Goal: Task Accomplishment & Management: Use online tool/utility

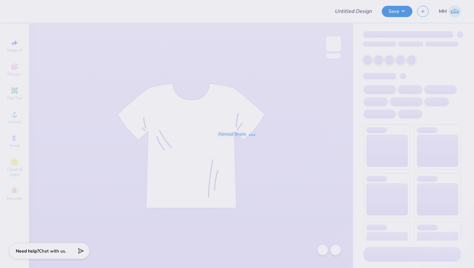
type input "Tees"
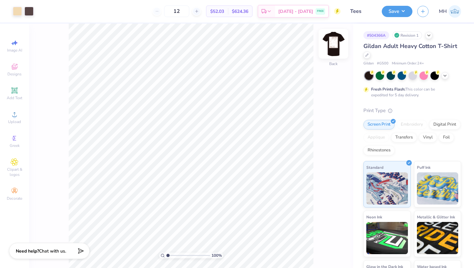
click at [336, 43] on img at bounding box center [334, 44] width 26 height 26
click at [336, 43] on img at bounding box center [333, 43] width 13 height 13
click at [323, 115] on div "100 % Front" at bounding box center [191, 146] width 324 height 245
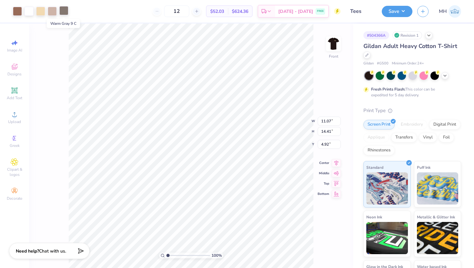
click at [60, 12] on div at bounding box center [63, 10] width 9 height 9
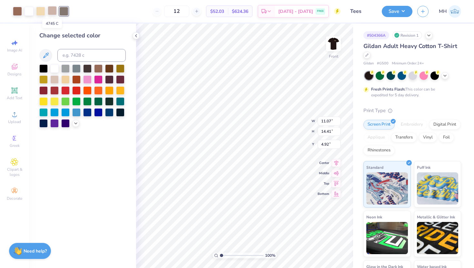
click at [52, 12] on div at bounding box center [52, 10] width 9 height 9
click at [55, 10] on div at bounding box center [52, 11] width 9 height 9
click at [70, 54] on input at bounding box center [91, 55] width 68 height 13
type input "warm gray 9"
click at [40, 10] on div at bounding box center [40, 10] width 9 height 9
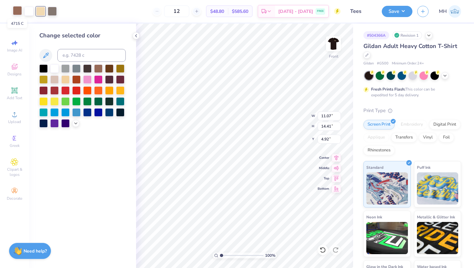
click at [18, 13] on div at bounding box center [17, 10] width 9 height 9
click at [52, 10] on div at bounding box center [52, 10] width 9 height 9
click at [73, 62] on input at bounding box center [91, 55] width 68 height 13
type input "4715"
type input "c"
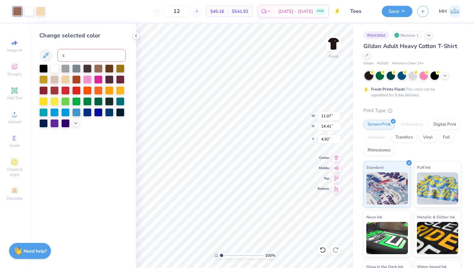
click at [83, 140] on div "Change selected color c" at bounding box center [82, 146] width 107 height 245
click at [135, 38] on icon at bounding box center [136, 35] width 5 height 5
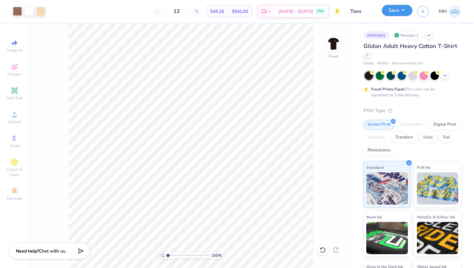
click at [386, 10] on button "Save" at bounding box center [397, 10] width 31 height 11
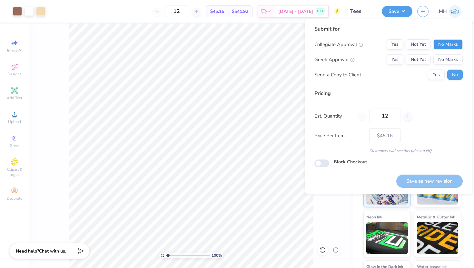
click at [453, 46] on button "No Marks" at bounding box center [447, 44] width 29 height 10
click at [453, 56] on button "No Marks" at bounding box center [447, 60] width 29 height 10
click at [450, 183] on button "Save as new revision" at bounding box center [429, 181] width 66 height 13
type input "$45.16"
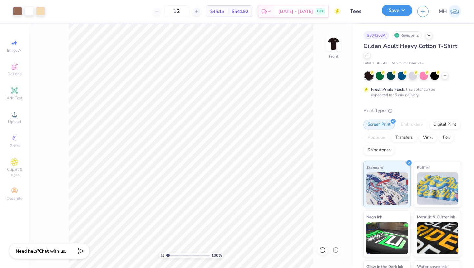
click at [393, 12] on button "Save" at bounding box center [397, 10] width 31 height 11
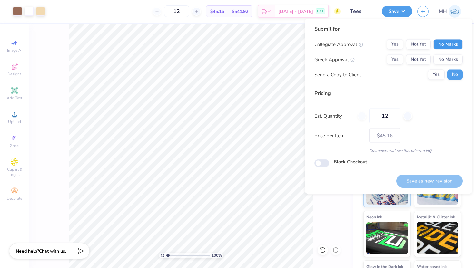
click at [444, 44] on button "No Marks" at bounding box center [447, 44] width 29 height 10
click at [446, 60] on button "No Marks" at bounding box center [447, 60] width 29 height 10
click at [438, 180] on button "Save as new revision" at bounding box center [429, 180] width 66 height 13
type input "$45.16"
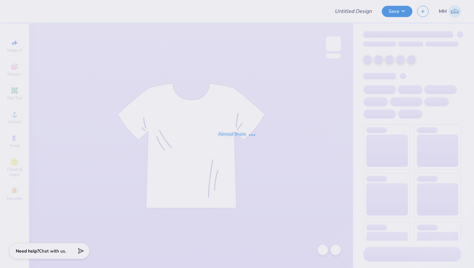
type input "Tees"
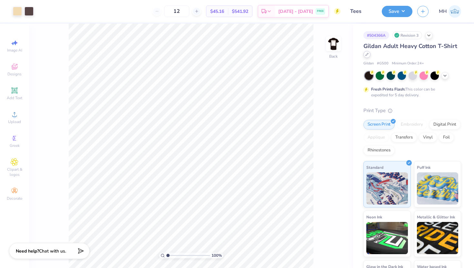
click at [367, 54] on icon at bounding box center [366, 54] width 3 height 3
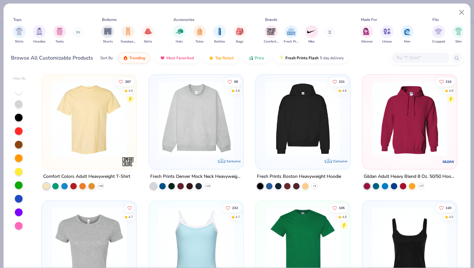
click at [59, 131] on img at bounding box center [89, 118] width 82 height 75
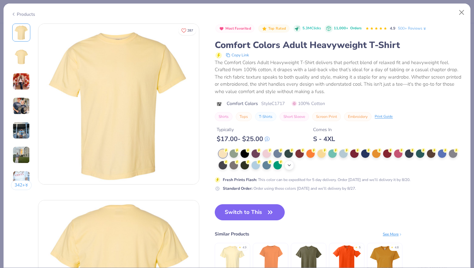
click at [290, 165] on polyline at bounding box center [289, 165] width 3 height 1
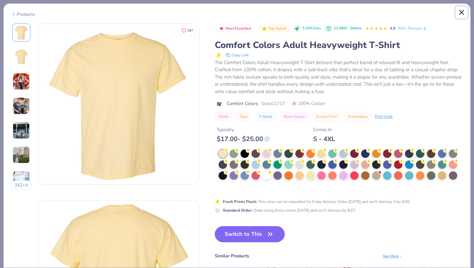
click at [463, 11] on button "Close" at bounding box center [462, 12] width 12 height 12
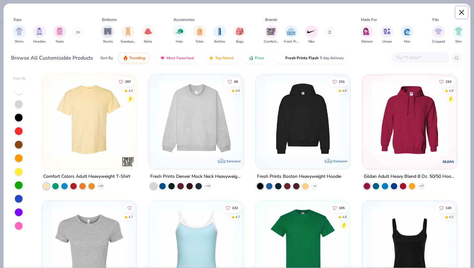
click at [461, 12] on button "Close" at bounding box center [462, 12] width 12 height 12
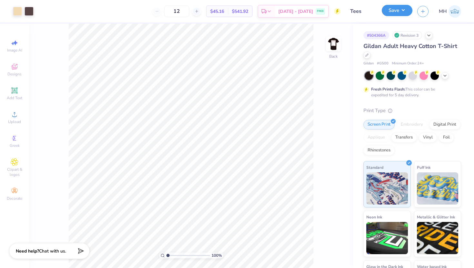
click at [404, 11] on button "Save" at bounding box center [397, 10] width 31 height 11
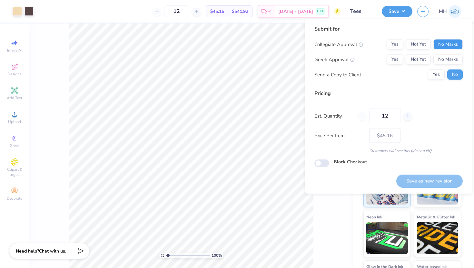
click at [445, 46] on button "No Marks" at bounding box center [447, 44] width 29 height 10
click at [446, 59] on button "No Marks" at bounding box center [447, 60] width 29 height 10
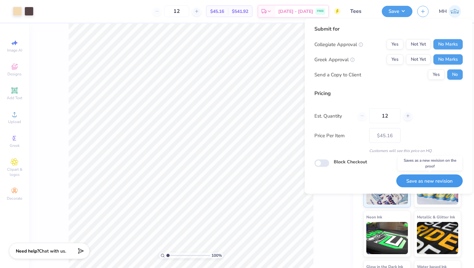
click at [427, 180] on button "Save as new revision" at bounding box center [429, 180] width 66 height 13
type input "$45.16"
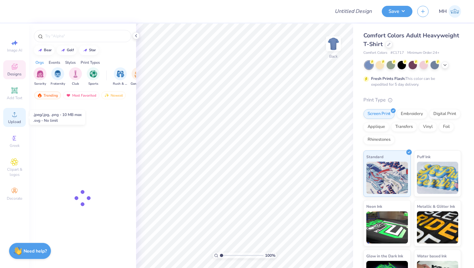
click at [13, 114] on icon at bounding box center [15, 115] width 8 height 8
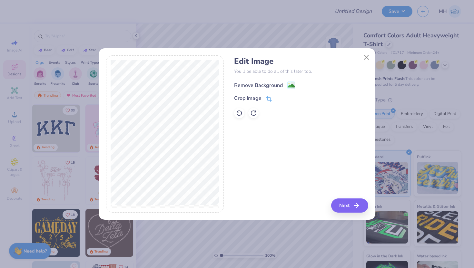
click at [292, 85] on image at bounding box center [291, 85] width 7 height 7
click at [347, 209] on button "Next" at bounding box center [350, 206] width 37 height 14
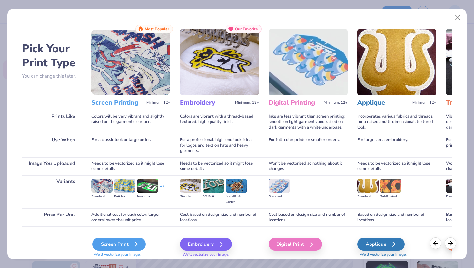
click at [121, 243] on div "Screen Print" at bounding box center [119, 244] width 54 height 13
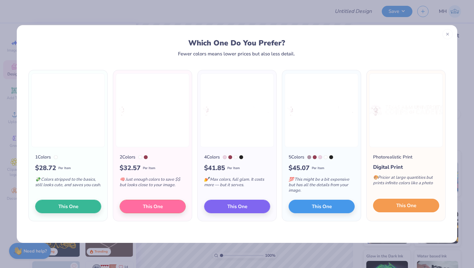
click at [407, 204] on span "This One" at bounding box center [406, 205] width 20 height 7
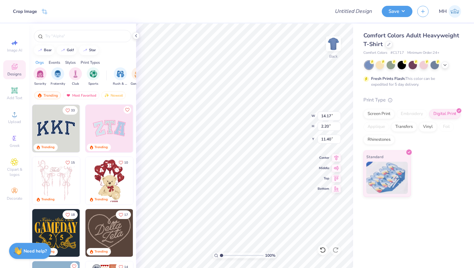
type input "10.16"
type input "1.58"
type input "3.00"
click at [443, 66] on icon at bounding box center [444, 64] width 5 height 5
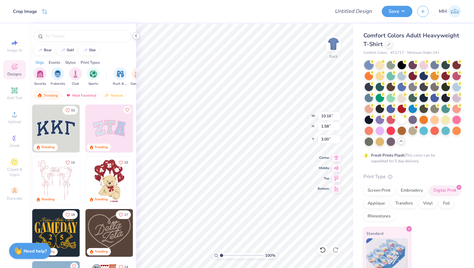
click at [134, 37] on icon at bounding box center [136, 35] width 5 height 5
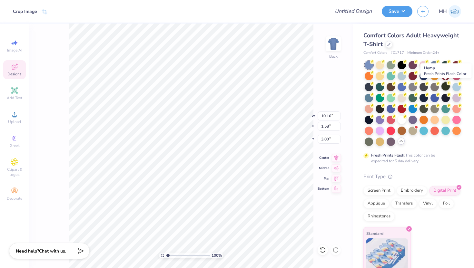
click at [446, 87] on div at bounding box center [446, 86] width 8 height 8
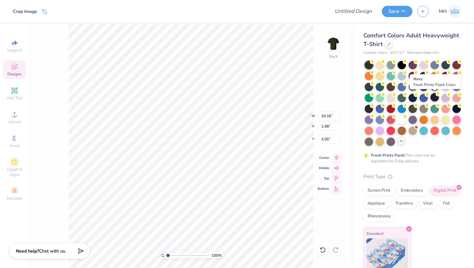
click at [431, 96] on div at bounding box center [435, 97] width 8 height 8
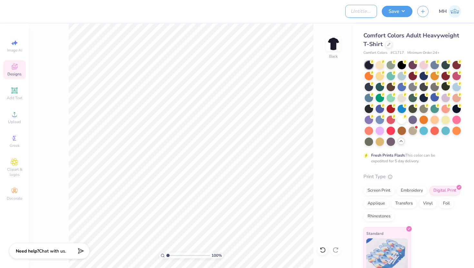
click at [349, 12] on input "Design Title" at bounding box center [361, 11] width 32 height 13
type input "Z"
type input "Corps and Cadets"
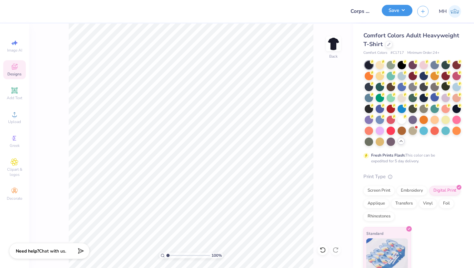
click at [402, 6] on button "Save" at bounding box center [397, 10] width 31 height 11
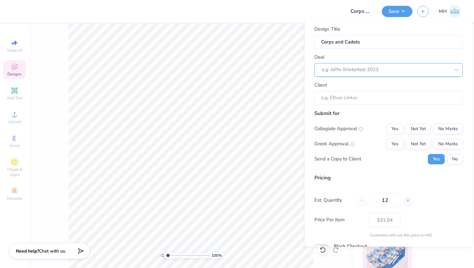
click at [368, 70] on div at bounding box center [386, 69] width 128 height 9
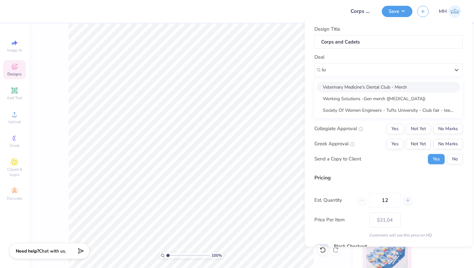
type input "l"
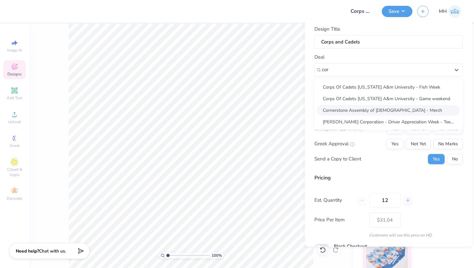
click at [402, 106] on div "Cornerstone Assembly of God - Merch" at bounding box center [388, 110] width 143 height 11
type input "cor"
type input "Austin Pacheco"
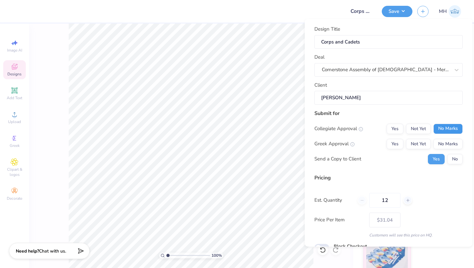
click at [447, 129] on button "No Marks" at bounding box center [447, 129] width 29 height 10
click at [450, 145] on button "No Marks" at bounding box center [447, 144] width 29 height 10
click at [452, 159] on button "No" at bounding box center [454, 159] width 15 height 10
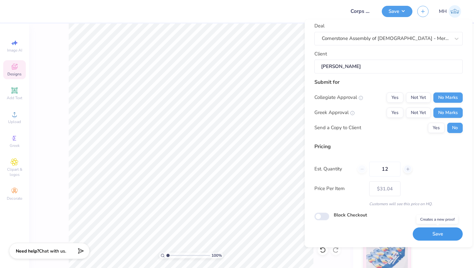
click at [427, 233] on button "Save" at bounding box center [438, 234] width 50 height 13
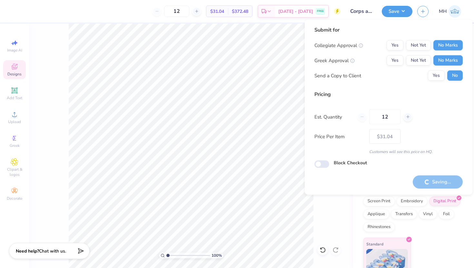
type input "– –"
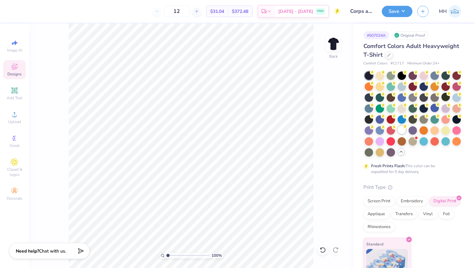
click at [402, 131] on div at bounding box center [402, 130] width 8 height 8
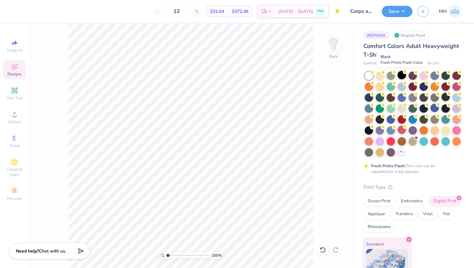
click at [401, 78] on div at bounding box center [402, 75] width 8 height 8
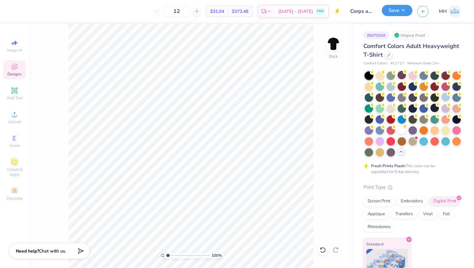
click at [402, 11] on button "Save" at bounding box center [397, 10] width 31 height 11
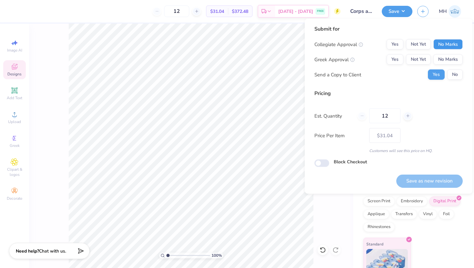
click at [444, 43] on button "No Marks" at bounding box center [447, 44] width 29 height 10
click at [445, 56] on button "No Marks" at bounding box center [447, 60] width 29 height 10
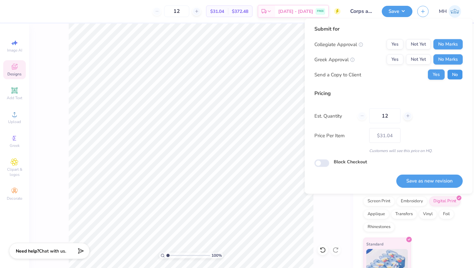
click at [452, 78] on button "No" at bounding box center [454, 75] width 15 height 10
click at [427, 177] on button "Save as new revision" at bounding box center [429, 180] width 66 height 13
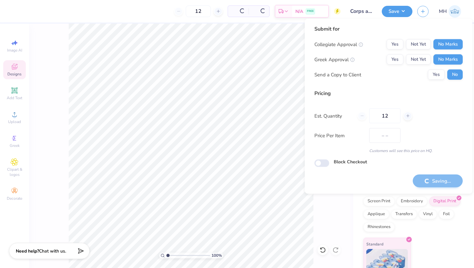
type input "$31.04"
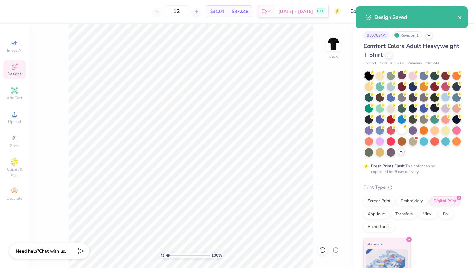
click at [459, 18] on icon "close" at bounding box center [459, 17] width 3 height 3
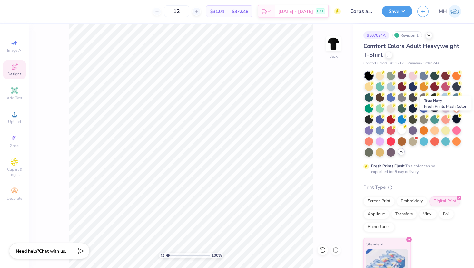
click at [455, 122] on div at bounding box center [456, 119] width 8 height 8
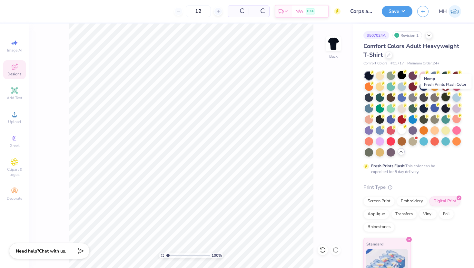
click at [443, 93] on div at bounding box center [446, 97] width 8 height 8
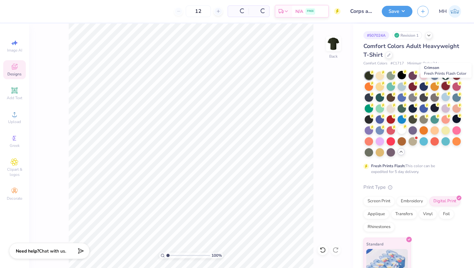
click at [443, 84] on div at bounding box center [446, 86] width 8 height 8
click at [458, 88] on div at bounding box center [456, 86] width 8 height 8
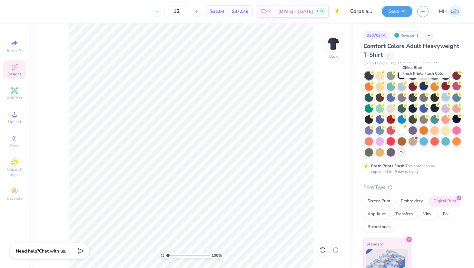
click at [425, 87] on div at bounding box center [424, 86] width 8 height 8
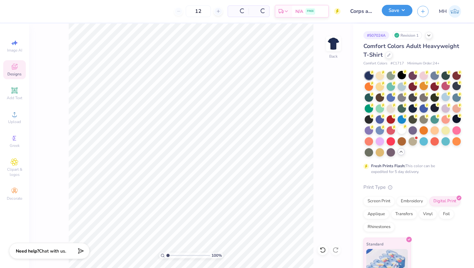
click at [403, 15] on button "Save" at bounding box center [397, 10] width 31 height 11
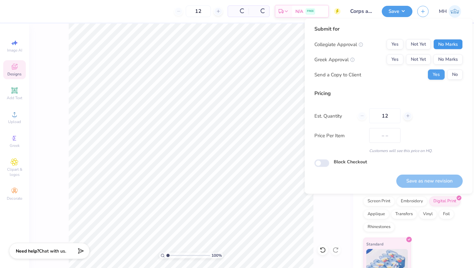
click at [441, 45] on button "No Marks" at bounding box center [447, 44] width 29 height 10
click at [445, 58] on button "No Marks" at bounding box center [447, 60] width 29 height 10
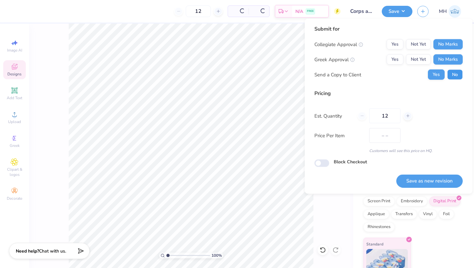
click at [451, 74] on button "No" at bounding box center [454, 75] width 15 height 10
click at [444, 178] on button "Save as new revision" at bounding box center [429, 180] width 66 height 13
type input "$31.04"
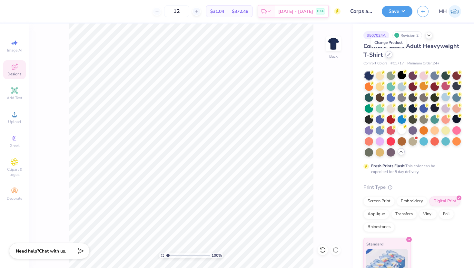
click at [388, 54] on icon at bounding box center [389, 54] width 3 height 3
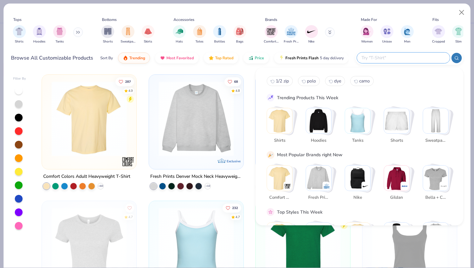
click at [398, 58] on input "text" at bounding box center [403, 57] width 84 height 7
type input "jackets"
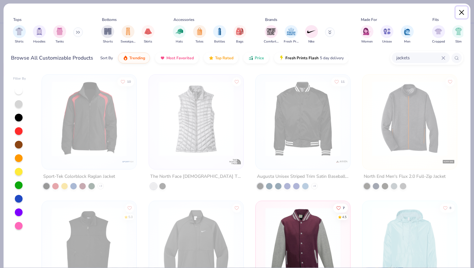
click at [463, 15] on button "Close" at bounding box center [462, 12] width 12 height 12
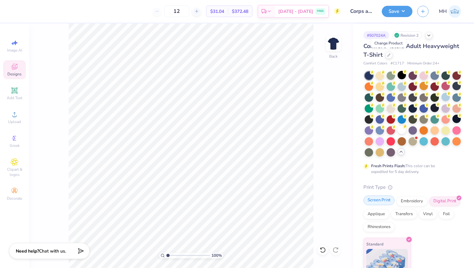
click at [387, 203] on div "Screen Print" at bounding box center [378, 201] width 31 height 10
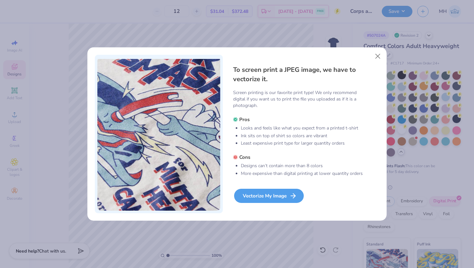
click at [270, 194] on div "Vectorize My Image" at bounding box center [269, 196] width 70 height 14
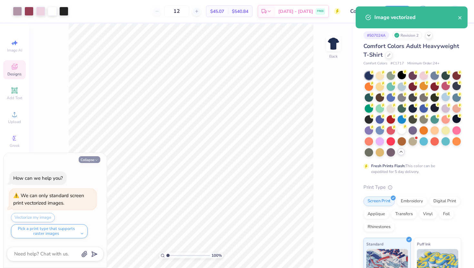
click at [92, 159] on button "Collapse" at bounding box center [90, 159] width 22 height 7
type textarea "x"
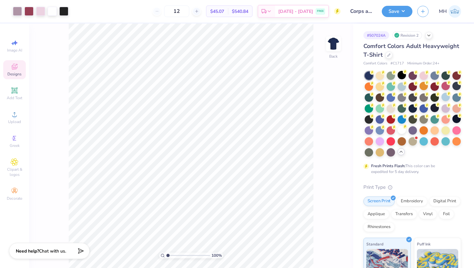
click at [393, 54] on div "Comfort Colors Adult Heavyweight T-Shirt" at bounding box center [412, 50] width 98 height 17
click at [391, 55] on div at bounding box center [388, 54] width 7 height 7
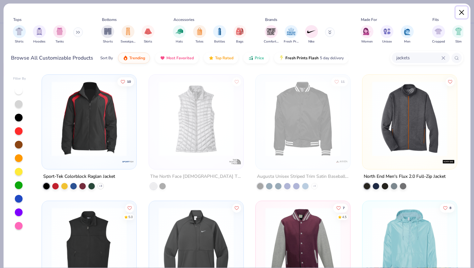
click at [462, 11] on button "Close" at bounding box center [462, 12] width 12 height 12
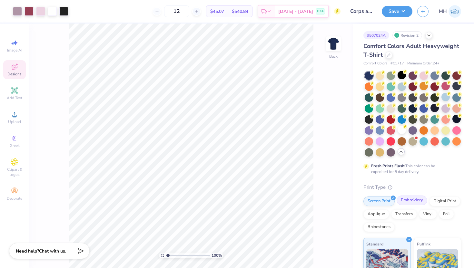
click at [414, 199] on div "Embroidery" at bounding box center [412, 201] width 31 height 10
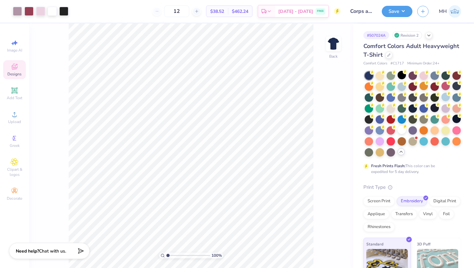
click at [391, 52] on div "Comfort Colors Adult Heavyweight T-Shirt" at bounding box center [412, 50] width 98 height 17
click at [387, 55] on icon at bounding box center [388, 54] width 3 height 3
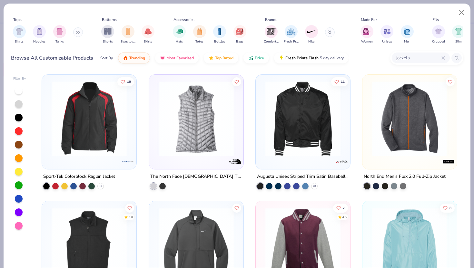
click at [125, 115] on img at bounding box center [89, 118] width 82 height 75
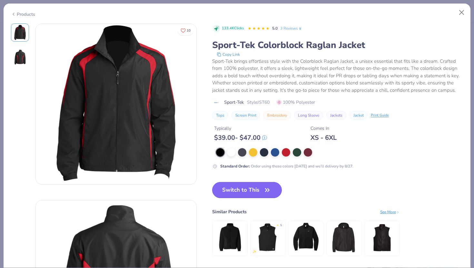
click at [254, 183] on button "Switch to This" at bounding box center [247, 190] width 70 height 16
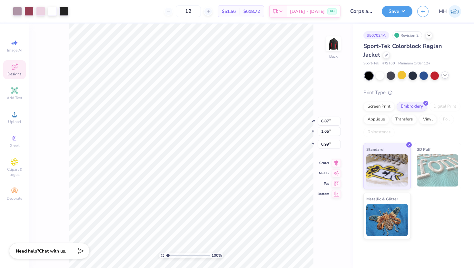
type input "3.00"
type input "5.21"
type input "0.80"
type input "3.00"
click at [395, 11] on button "Save" at bounding box center [397, 10] width 31 height 11
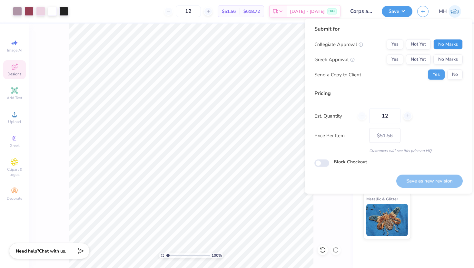
click at [440, 41] on button "No Marks" at bounding box center [447, 44] width 29 height 10
click at [444, 55] on button "No Marks" at bounding box center [447, 60] width 29 height 10
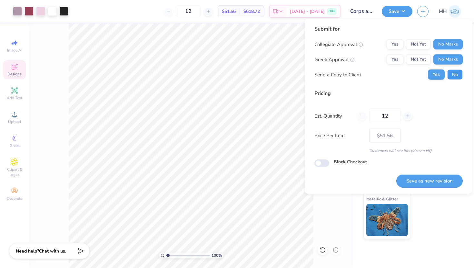
click at [452, 70] on button "No" at bounding box center [454, 75] width 15 height 10
click at [427, 178] on button "Save as new revision" at bounding box center [429, 180] width 66 height 13
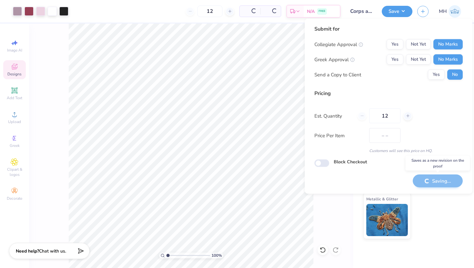
type input "$51.56"
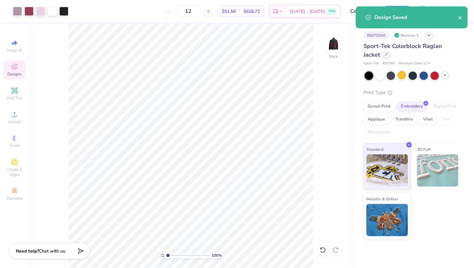
click at [384, 55] on div at bounding box center [386, 54] width 7 height 7
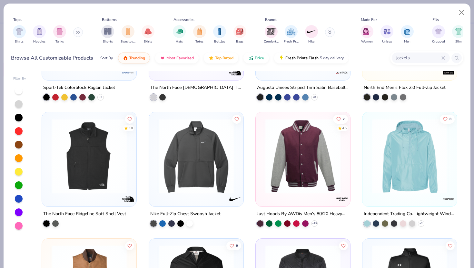
scroll to position [92, 0]
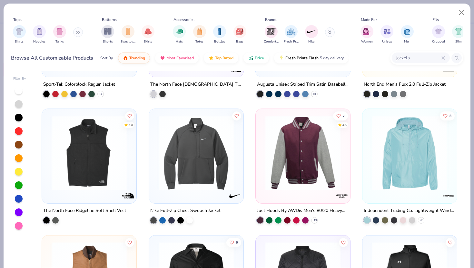
click at [225, 149] on img at bounding box center [196, 152] width 82 height 75
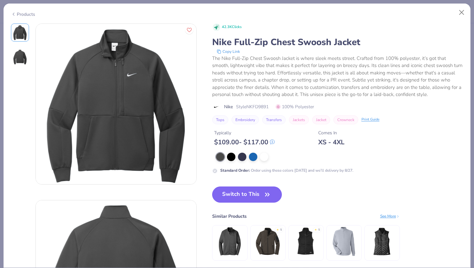
click at [243, 198] on button "Switch to This" at bounding box center [247, 195] width 70 height 16
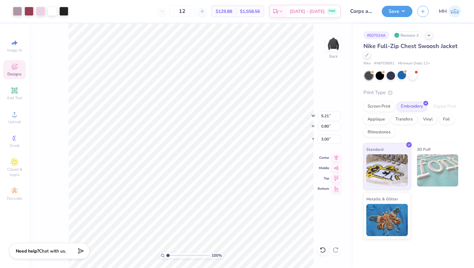
type input "3.00"
click at [395, 8] on button "Save" at bounding box center [397, 10] width 31 height 11
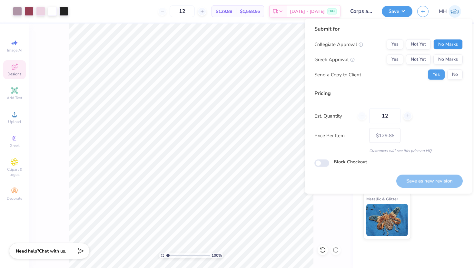
click at [439, 46] on button "No Marks" at bounding box center [447, 44] width 29 height 10
click at [442, 57] on button "No Marks" at bounding box center [447, 60] width 29 height 10
click at [455, 69] on div "Collegiate Approval Yes Not Yet No Marks Greek Approval Yes Not Yet No Marks Se…" at bounding box center [388, 59] width 148 height 41
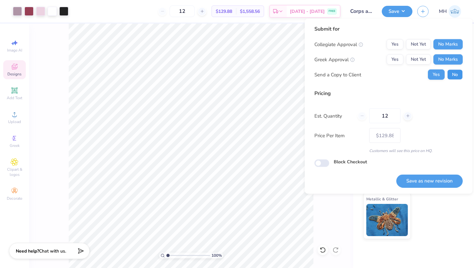
click at [455, 74] on button "No" at bounding box center [454, 75] width 15 height 10
click at [440, 186] on button "Save as new revision" at bounding box center [429, 180] width 66 height 13
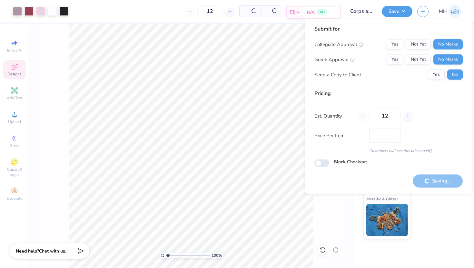
type input "$129.88"
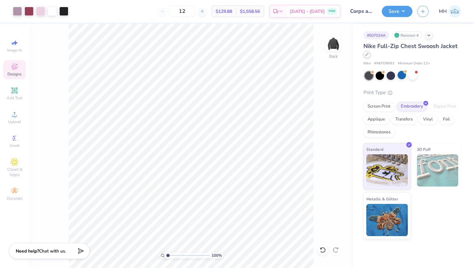
click at [366, 53] on icon at bounding box center [366, 54] width 3 height 3
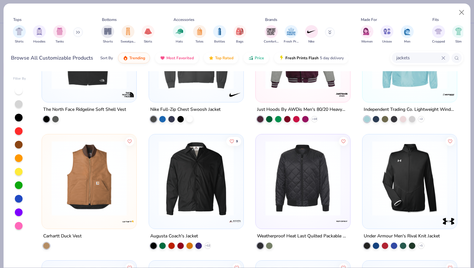
scroll to position [196, 0]
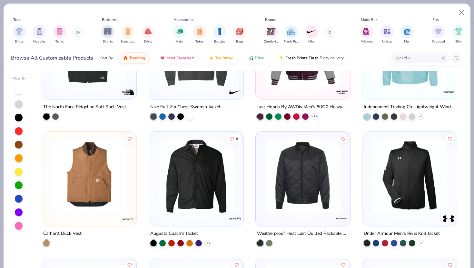
click at [210, 179] on img at bounding box center [196, 175] width 82 height 75
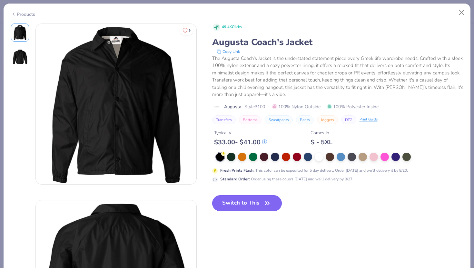
click at [247, 202] on button "Switch to This" at bounding box center [247, 203] width 70 height 16
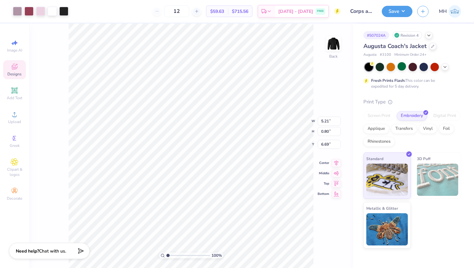
type input "4.74"
click at [390, 15] on button "Save" at bounding box center [397, 10] width 31 height 11
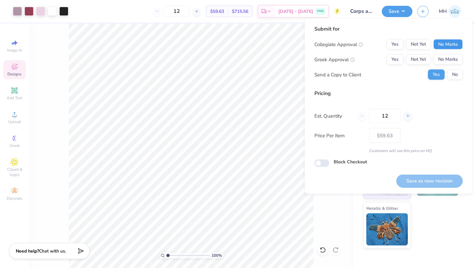
click at [445, 45] on button "No Marks" at bounding box center [447, 44] width 29 height 10
click at [448, 58] on button "No Marks" at bounding box center [447, 60] width 29 height 10
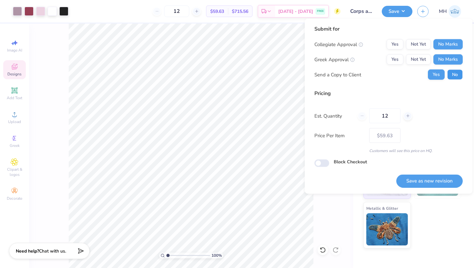
click at [454, 72] on button "No" at bounding box center [454, 75] width 15 height 10
click at [440, 177] on button "Save as new revision" at bounding box center [429, 180] width 66 height 13
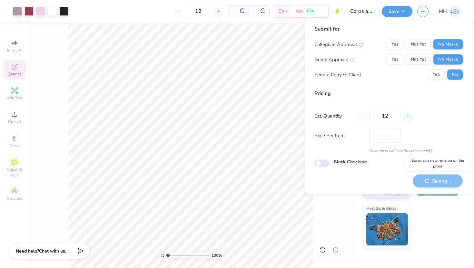
type input "$59.63"
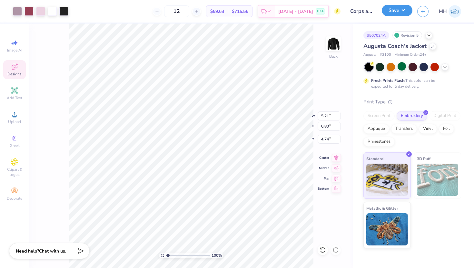
click at [390, 6] on button "Save" at bounding box center [397, 10] width 31 height 11
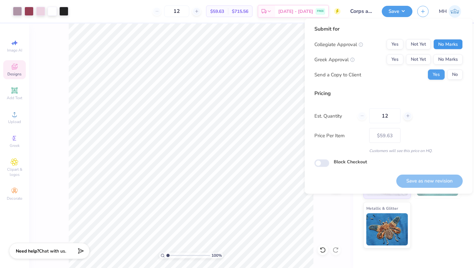
click at [439, 41] on button "No Marks" at bounding box center [447, 44] width 29 height 10
click at [440, 53] on div "Collegiate Approval Yes Not Yet No Marks Greek Approval Yes Not Yet No Marks Se…" at bounding box center [388, 59] width 148 height 41
click at [442, 57] on button "No Marks" at bounding box center [447, 60] width 29 height 10
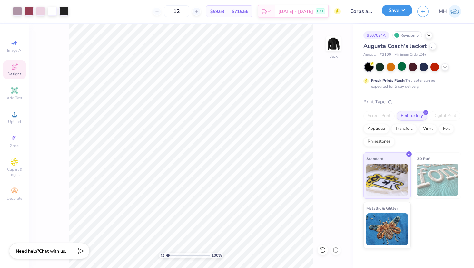
click at [401, 15] on button "Save" at bounding box center [397, 10] width 31 height 11
click at [432, 47] on icon at bounding box center [432, 45] width 3 height 3
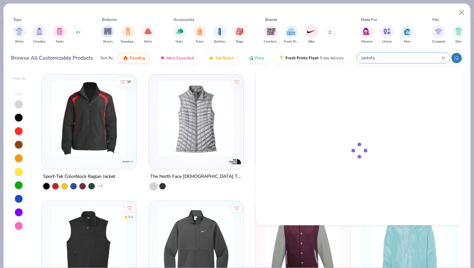
click at [441, 58] on input "jackets" at bounding box center [401, 57] width 81 height 7
click at [424, 57] on input "jackets" at bounding box center [401, 57] width 81 height 7
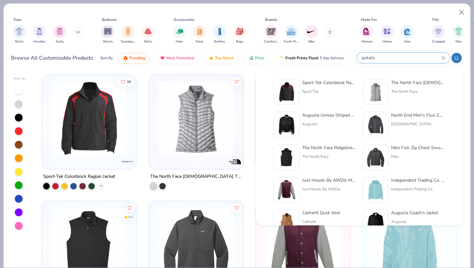
click at [444, 56] on icon at bounding box center [444, 58] width 4 height 4
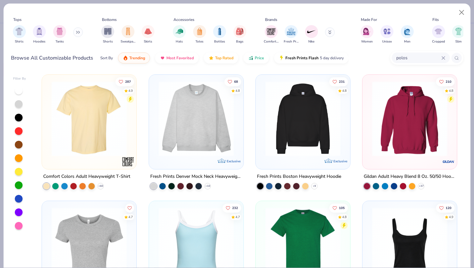
type input "polos"
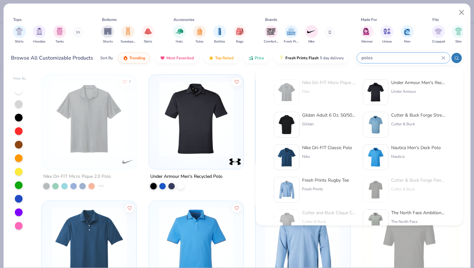
click at [302, 147] on div "Nike Dri-FIT Classic Polo" at bounding box center [327, 147] width 50 height 7
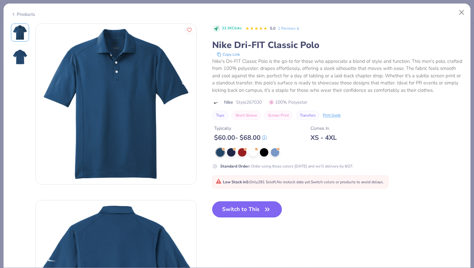
click at [250, 218] on button "Switch to This" at bounding box center [247, 210] width 70 height 16
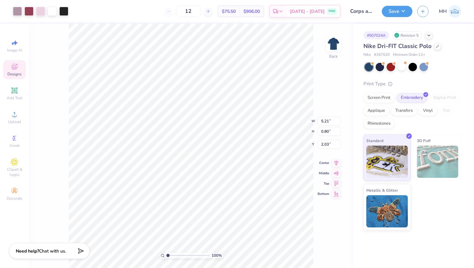
type input "3.00"
click at [393, 10] on button "Save" at bounding box center [397, 10] width 31 height 11
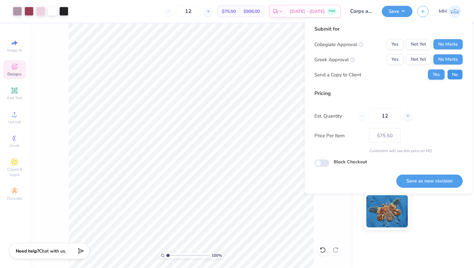
click at [452, 73] on button "No" at bounding box center [454, 75] width 15 height 10
click at [443, 184] on button "Save as new revision" at bounding box center [429, 180] width 66 height 13
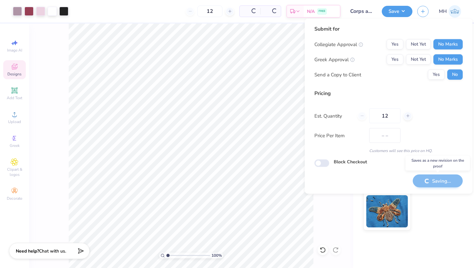
type input "$75.50"
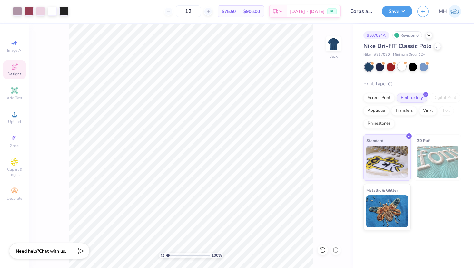
click at [403, 65] on div at bounding box center [402, 66] width 8 height 8
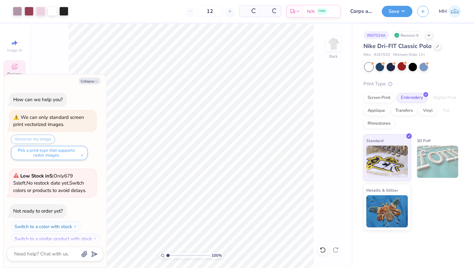
scroll to position [5, 0]
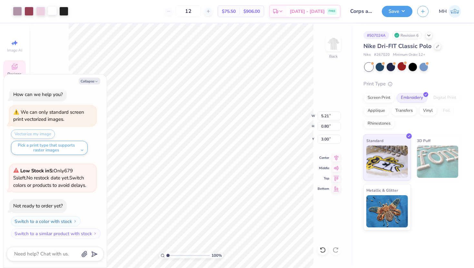
click at [56, 12] on div at bounding box center [52, 10] width 9 height 9
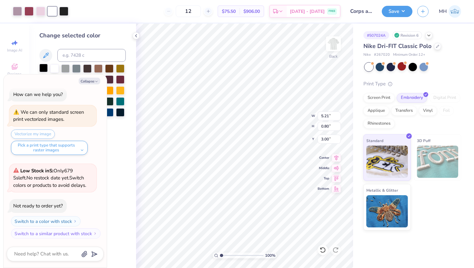
click at [41, 69] on div at bounding box center [43, 68] width 8 height 8
click at [136, 36] on icon at bounding box center [136, 35] width 5 height 5
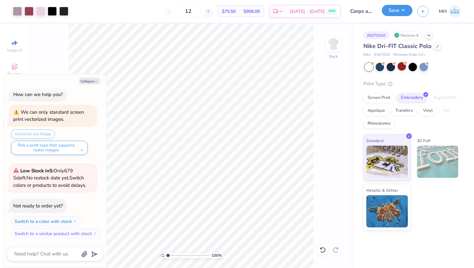
click at [392, 14] on button "Save" at bounding box center [397, 10] width 31 height 11
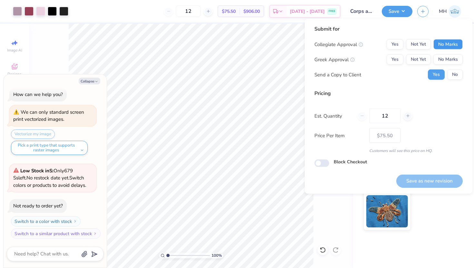
click at [444, 41] on button "No Marks" at bounding box center [447, 44] width 29 height 10
click at [449, 65] on div "Collegiate Approval Yes Not Yet No Marks Greek Approval Yes Not Yet No Marks Se…" at bounding box center [388, 59] width 148 height 41
click at [449, 62] on button "No Marks" at bounding box center [447, 60] width 29 height 10
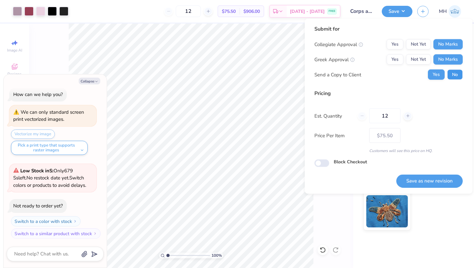
click at [455, 75] on button "No" at bounding box center [454, 75] width 15 height 10
type textarea "x"
click at [433, 184] on button "Save as new revision" at bounding box center [429, 180] width 66 height 13
type input "$75.50"
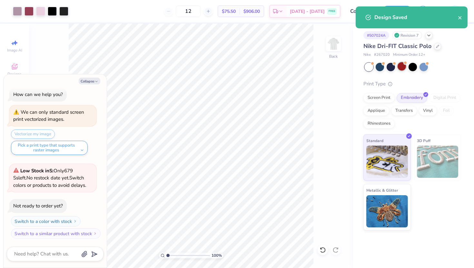
click at [401, 69] on div at bounding box center [402, 66] width 8 height 8
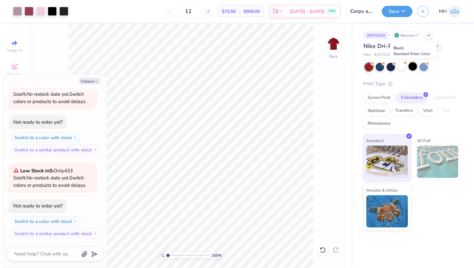
click at [413, 65] on div at bounding box center [413, 66] width 8 height 8
click at [387, 68] on div at bounding box center [391, 66] width 8 height 8
click at [378, 69] on div at bounding box center [380, 66] width 8 height 8
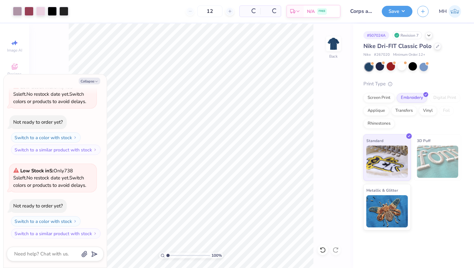
scroll to position [257, 0]
click at [43, 11] on div at bounding box center [40, 10] width 9 height 9
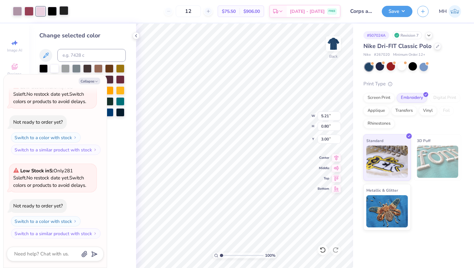
click at [61, 11] on div at bounding box center [63, 10] width 9 height 9
click at [57, 71] on div at bounding box center [54, 68] width 8 height 8
click at [54, 11] on div at bounding box center [52, 10] width 9 height 9
click at [55, 68] on div at bounding box center [54, 68] width 8 height 8
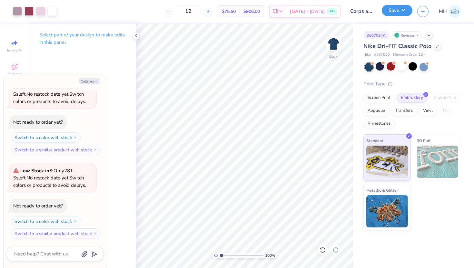
click at [403, 9] on button "Save" at bounding box center [397, 10] width 31 height 11
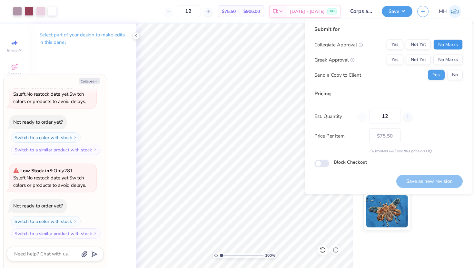
click at [436, 44] on button "No Marks" at bounding box center [447, 45] width 29 height 10
click at [443, 60] on button "No Marks" at bounding box center [447, 60] width 29 height 10
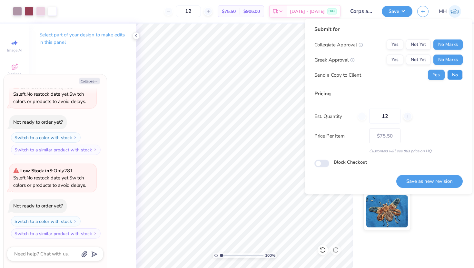
click at [453, 74] on button "No" at bounding box center [454, 75] width 15 height 10
type textarea "x"
click at [435, 183] on button "Save as new revision" at bounding box center [429, 181] width 66 height 13
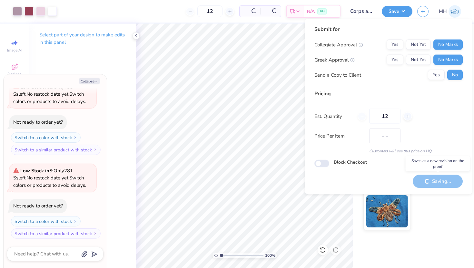
type input "$75.50"
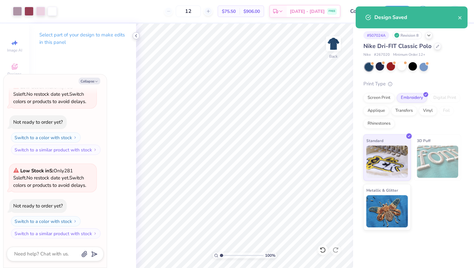
click at [135, 35] on polyline at bounding box center [135, 36] width 1 height 3
type textarea "x"
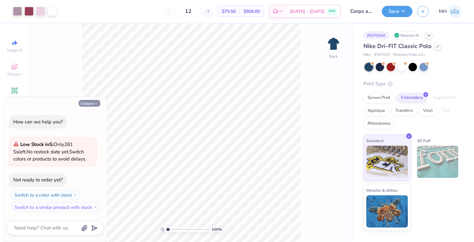
click at [92, 104] on button "Collapse" at bounding box center [90, 103] width 22 height 7
type textarea "x"
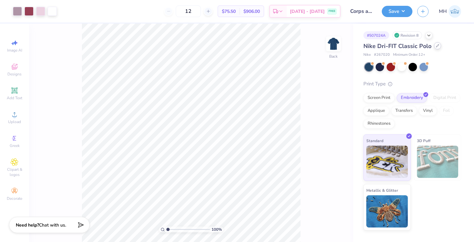
click at [437, 45] on icon at bounding box center [437, 45] width 3 height 3
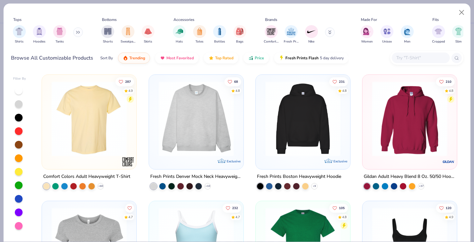
click at [82, 110] on img at bounding box center [89, 118] width 82 height 75
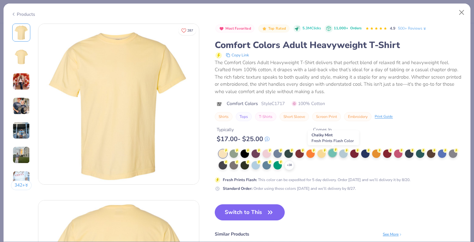
click at [333, 154] on div at bounding box center [332, 153] width 8 height 8
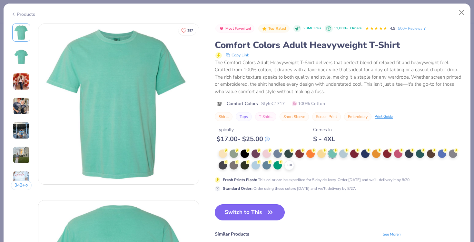
click at [259, 213] on button "Switch to This" at bounding box center [250, 212] width 70 height 16
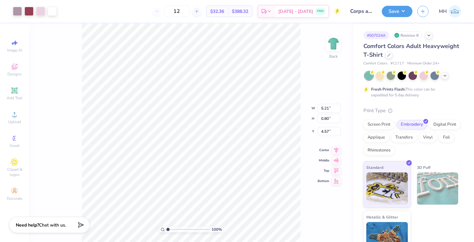
type input "3.00"
click at [392, 9] on button "Save" at bounding box center [397, 10] width 31 height 11
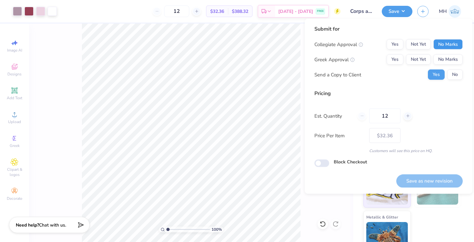
click at [445, 45] on button "No Marks" at bounding box center [447, 44] width 29 height 10
click at [446, 60] on button "No Marks" at bounding box center [447, 60] width 29 height 10
click at [452, 80] on div "Submit for Collegiate Approval Yes Not Yet No Marks Greek Approval Yes Not Yet …" at bounding box center [388, 55] width 148 height 60
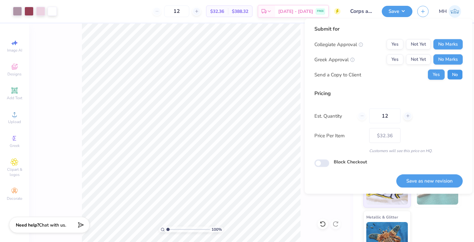
click at [452, 77] on button "No" at bounding box center [454, 75] width 15 height 10
click at [427, 181] on button "Save as new revision" at bounding box center [429, 180] width 66 height 13
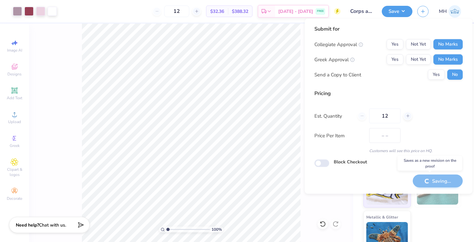
type input "$32.36"
